Goal: Task Accomplishment & Management: Use online tool/utility

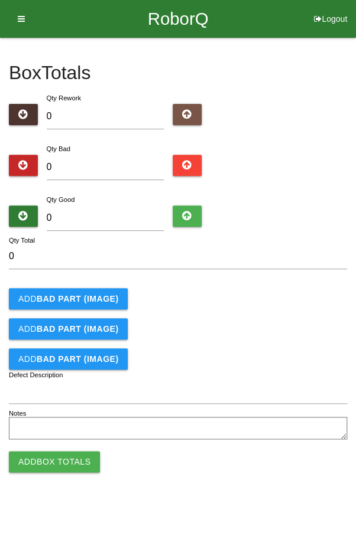
type input "7"
click at [123, 213] on input "0" at bounding box center [106, 218] width 118 height 25
type input "7"
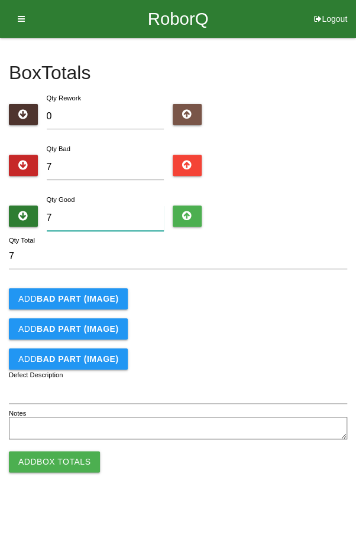
type input "14"
type input "73"
type input "80"
type input "73"
click at [59, 295] on b "BAD PART (IMAGE)" at bounding box center [78, 298] width 82 height 9
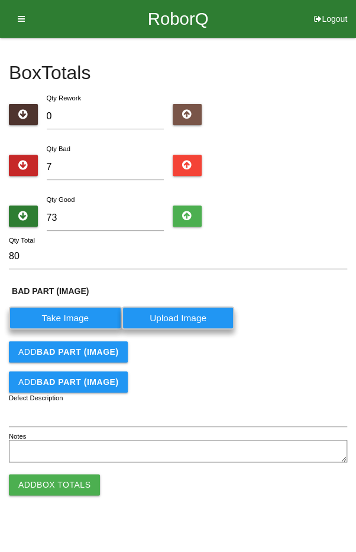
click at [86, 351] on b "BAD PART (IMAGE)" at bounding box center [78, 351] width 82 height 9
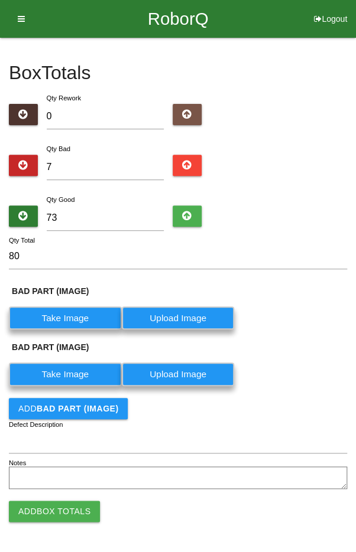
click at [83, 400] on button "Add BAD PART (IMAGE)" at bounding box center [68, 408] width 119 height 21
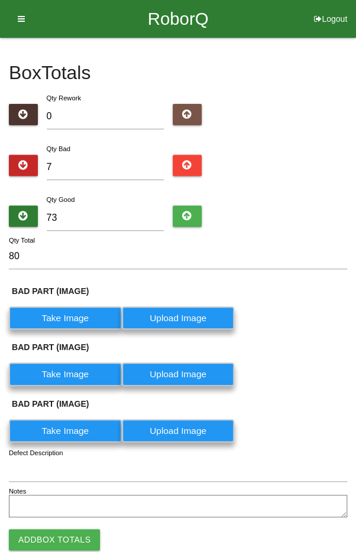
click at [69, 314] on label "Take Image" at bounding box center [65, 318] width 113 height 23
click at [0, 0] on \(IMAGE\) "Take Image" at bounding box center [0, 0] width 0 height 0
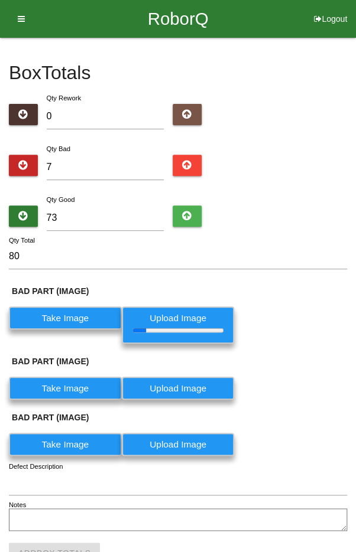
click at [56, 387] on label "Take Image" at bounding box center [65, 388] width 113 height 23
click at [0, 0] on \(IMAGE\) "Take Image" at bounding box center [0, 0] width 0 height 0
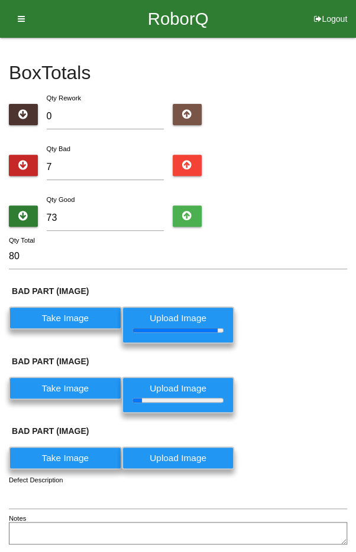
click at [80, 446] on label "Take Image" at bounding box center [65, 457] width 113 height 23
click at [0, 0] on \(IMAGE\) "Take Image" at bounding box center [0, 0] width 0 height 0
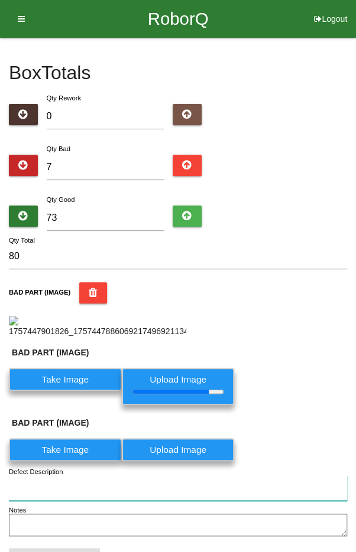
click at [57, 476] on input "Defect Description" at bounding box center [178, 487] width 338 height 25
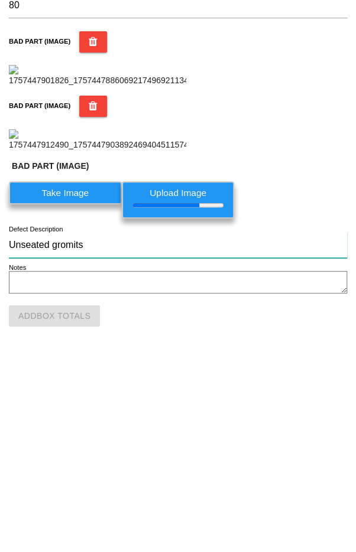
scroll to position [281, 0]
type input "Unseated gromits"
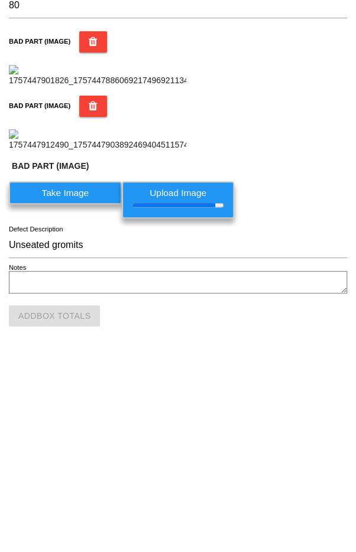
click at [315, 347] on div "BAD PART (IMAGE)" at bounding box center [178, 320] width 338 height 56
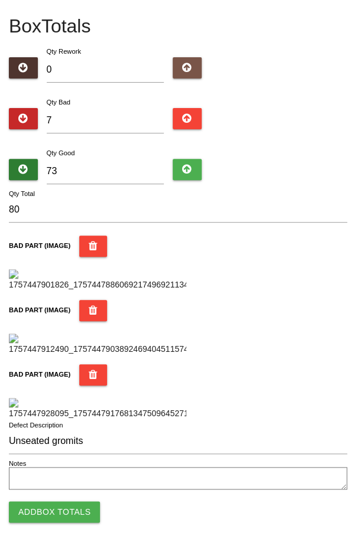
scroll to position [494, 0]
click at [50, 510] on button "Add Box Totals" at bounding box center [54, 511] width 91 height 21
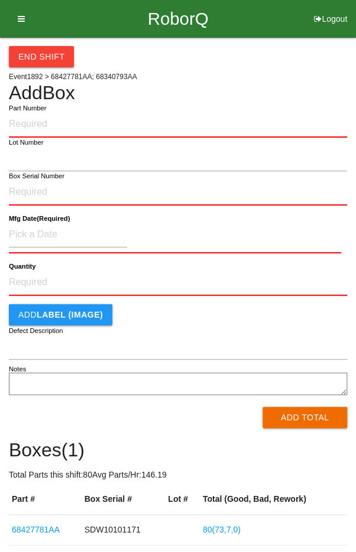
click at [285, 73] on div "End Shift Event 1892 > 68427781AA; 68340793AA Add Box Part Number Lot Number Bo…" at bounding box center [178, 292] width 338 height 508
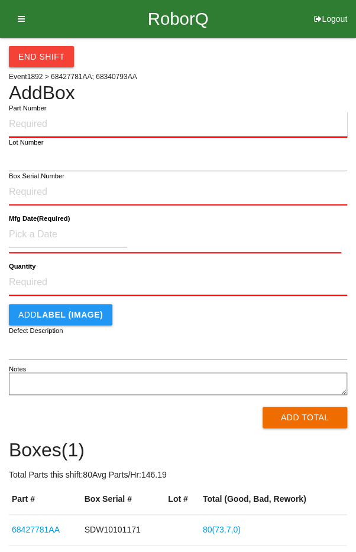
click at [180, 128] on input "Part Number" at bounding box center [178, 125] width 338 height 26
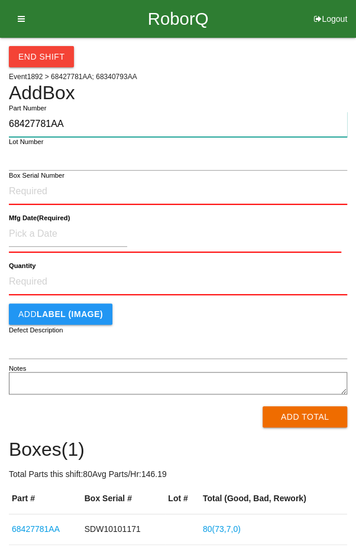
type input "68427781AA"
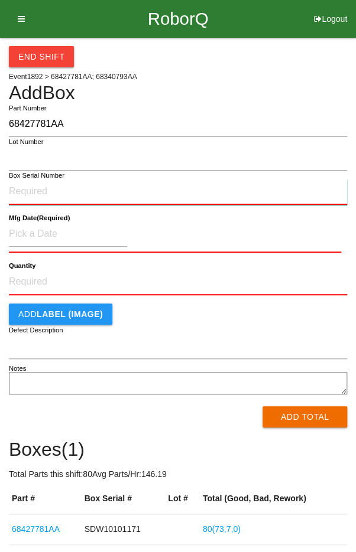
click at [83, 194] on input "Box Serial Number" at bounding box center [178, 192] width 338 height 26
type input "SDW10101168"
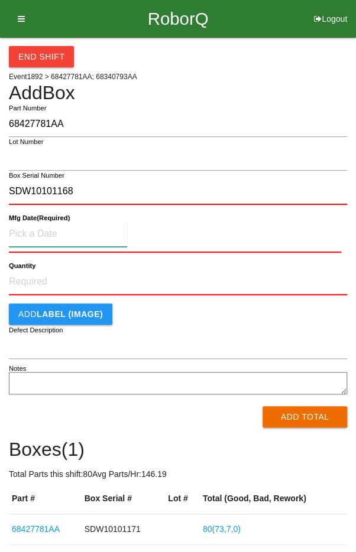
click at [38, 233] on input at bounding box center [68, 233] width 118 height 25
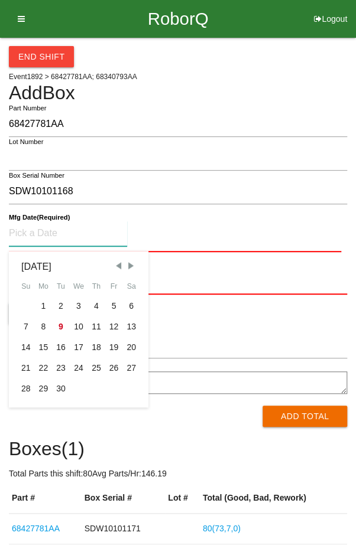
click at [117, 268] on span "Previous Month" at bounding box center [118, 265] width 11 height 11
click at [117, 269] on span "Previous Month" at bounding box center [118, 265] width 11 height 11
click at [116, 267] on span "Previous Month" at bounding box center [118, 265] width 11 height 11
click at [96, 303] on div "5" at bounding box center [96, 306] width 18 height 21
type input "[DATE]"
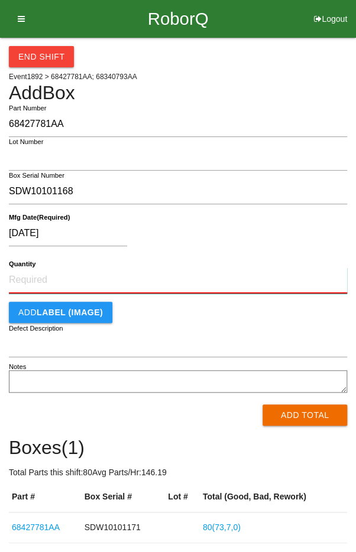
click at [160, 283] on input "Quantity" at bounding box center [178, 281] width 338 height 26
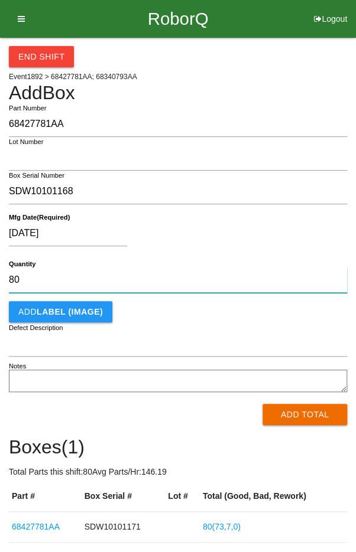
type input "80"
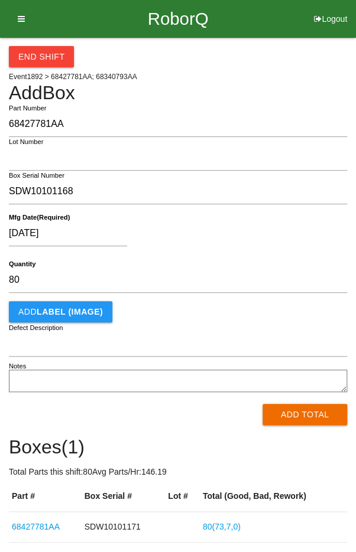
click at [280, 226] on div "[DATE]" at bounding box center [175, 236] width 332 height 30
click at [301, 419] on button "Add Total" at bounding box center [304, 414] width 84 height 21
